Goal: Use online tool/utility: Use online tool/utility

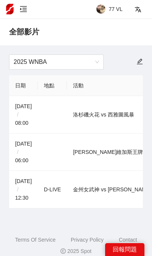
click at [25, 7] on icon "menu-unfold" at bounding box center [24, 9] width 8 height 8
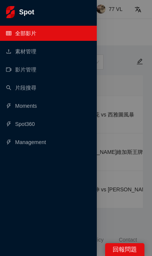
click at [37, 107] on link "Moments" at bounding box center [21, 106] width 31 height 6
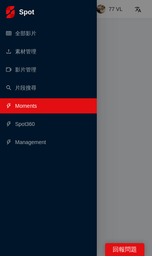
click at [127, 67] on div at bounding box center [76, 128] width 152 height 256
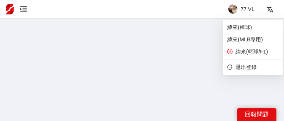
click at [152, 37] on span "緯來(MLB專用)" at bounding box center [252, 39] width 51 height 8
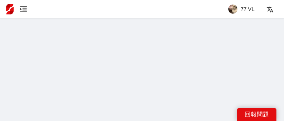
click at [22, 9] on icon "menu-unfold" at bounding box center [24, 9] width 8 height 8
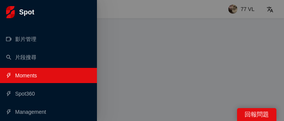
scroll to position [31, 0]
click at [20, 109] on link "Management" at bounding box center [26, 112] width 40 height 6
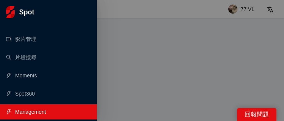
click at [222, 45] on div at bounding box center [142, 60] width 284 height 121
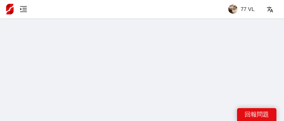
click at [25, 12] on icon "menu-unfold" at bounding box center [23, 9] width 7 height 6
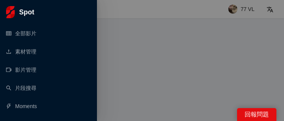
click at [36, 31] on link "全部影片" at bounding box center [21, 33] width 30 height 6
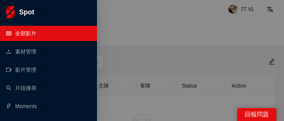
click at [75, 36] on span "全部影片" at bounding box center [48, 33] width 85 height 15
click at [153, 34] on div at bounding box center [142, 60] width 284 height 121
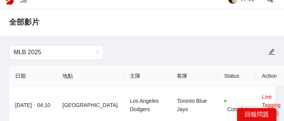
scroll to position [4, 0]
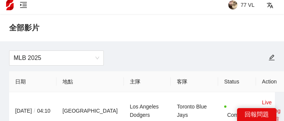
click at [268, 120] on link "快剪" at bounding box center [273, 119] width 11 height 6
